Goal: Task Accomplishment & Management: Manage account settings

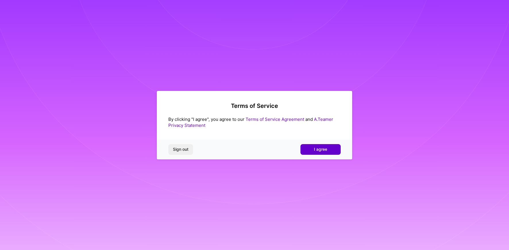
click at [325, 150] on span "I agree" at bounding box center [320, 149] width 13 height 6
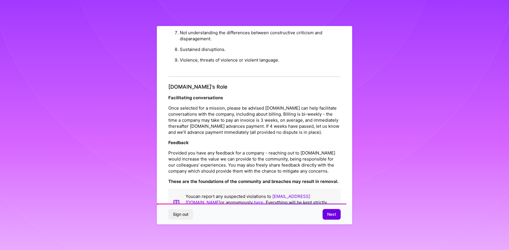
scroll to position [593, 0]
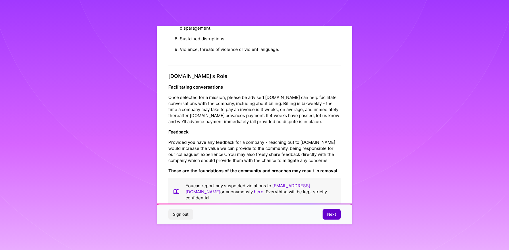
click at [335, 215] on span "Next" at bounding box center [331, 214] width 9 height 6
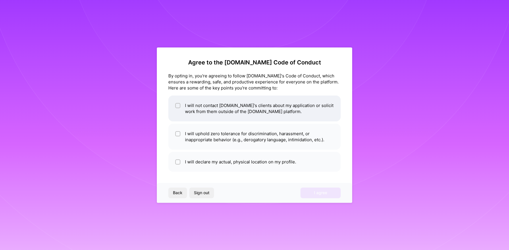
click at [179, 106] on input "checkbox" at bounding box center [179, 106] width 4 height 4
checkbox input "true"
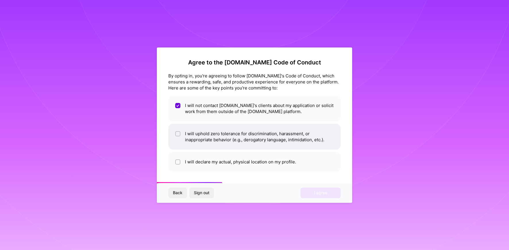
click at [179, 133] on input "checkbox" at bounding box center [179, 134] width 4 height 4
checkbox input "true"
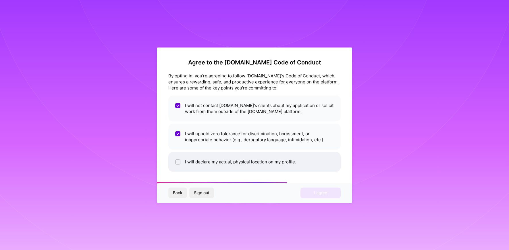
click at [180, 161] on input "checkbox" at bounding box center [179, 162] width 4 height 4
checkbox input "true"
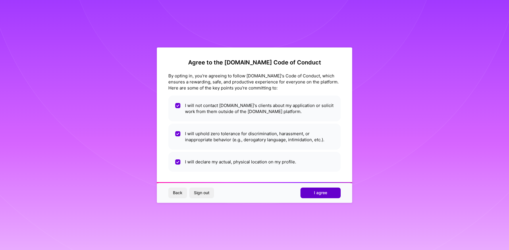
click at [324, 195] on span "I agree" at bounding box center [320, 193] width 13 height 6
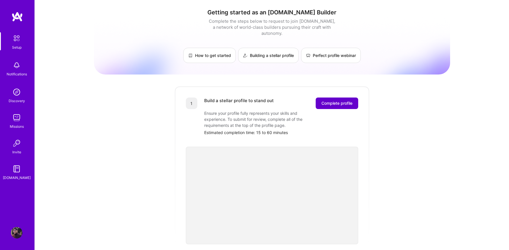
click at [338, 97] on button "Complete profile" at bounding box center [337, 102] width 43 height 11
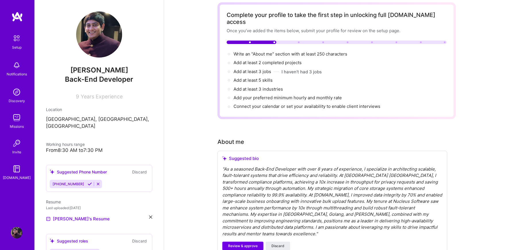
scroll to position [27, 0]
click at [248, 243] on span "Review & approve" at bounding box center [243, 245] width 30 height 5
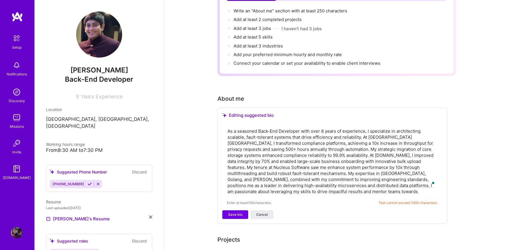
scroll to position [77, 0]
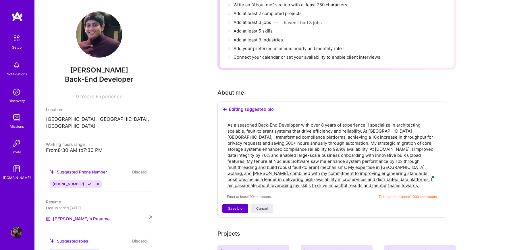
click at [242, 204] on button "Save bio" at bounding box center [236, 208] width 26 height 9
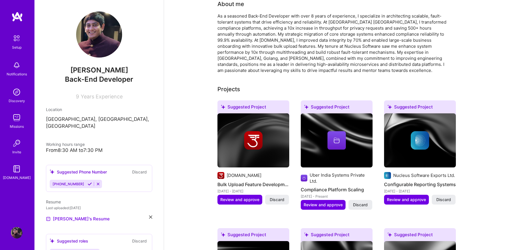
scroll to position [162, 0]
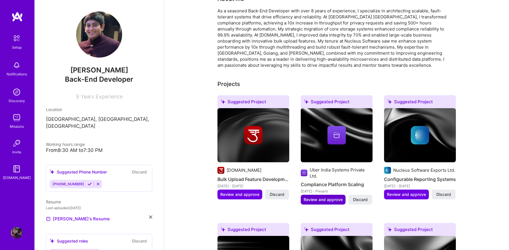
click at [325, 197] on span "Review and approve" at bounding box center [323, 200] width 39 height 6
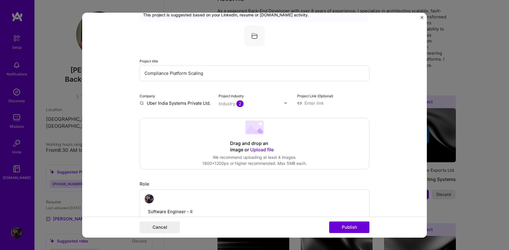
scroll to position [0, 0]
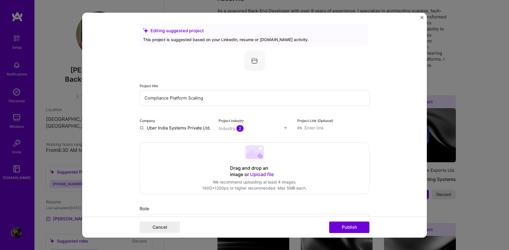
click at [422, 17] on img "Close" at bounding box center [422, 17] width 3 height 3
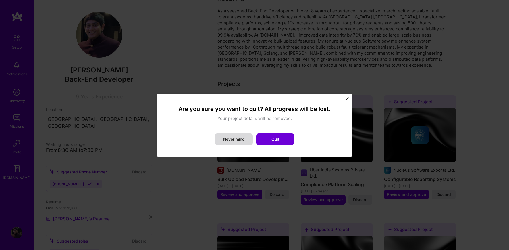
click at [237, 139] on button "Never mind" at bounding box center [234, 138] width 38 height 11
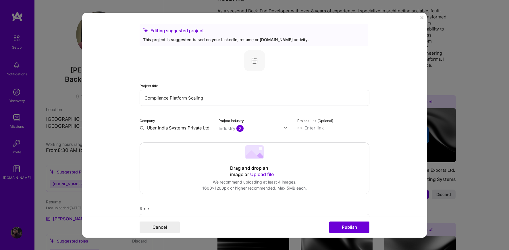
click at [423, 17] on img "Close" at bounding box center [422, 17] width 3 height 3
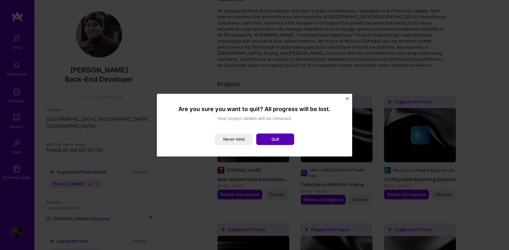
click at [272, 140] on button "Quit" at bounding box center [275, 138] width 38 height 11
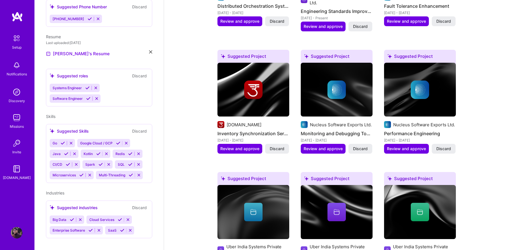
scroll to position [162, 0]
